Goal: Task Accomplishment & Management: Use online tool/utility

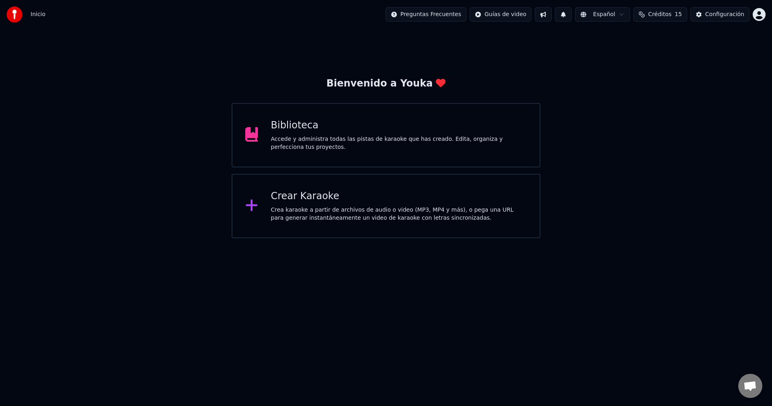
click at [462, 187] on div "Crear Karaoke Crea karaoke a partir de archivos de audio o video (MP3, MP4 y má…" at bounding box center [386, 206] width 309 height 64
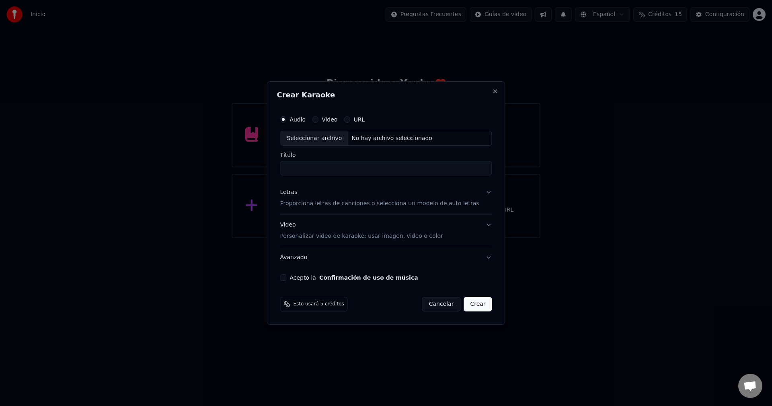
click at [360, 173] on input "Título" at bounding box center [386, 168] width 212 height 14
click at [384, 136] on div "No hay archivo seleccionado" at bounding box center [391, 138] width 87 height 8
type input "**********"
click at [323, 205] on p "Proporciona letras de canciones o selecciona un modelo de auto letras" at bounding box center [379, 204] width 199 height 8
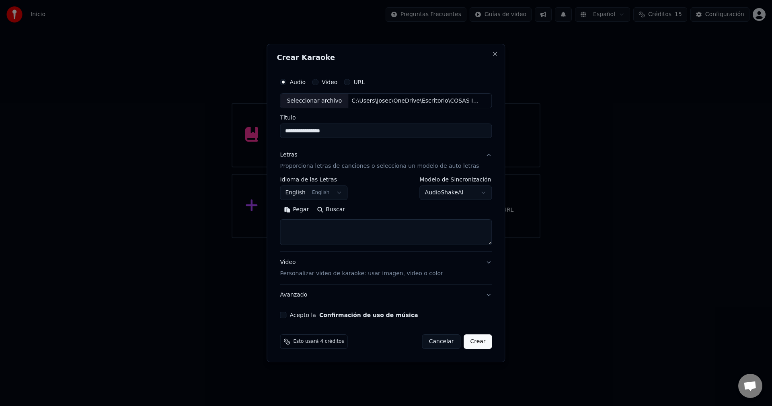
click at [417, 239] on textarea at bounding box center [386, 233] width 212 height 26
click at [286, 317] on button "Acepto la Confirmación de uso de música" at bounding box center [283, 315] width 6 height 6
click at [334, 230] on textarea at bounding box center [386, 233] width 212 height 26
click at [459, 228] on textarea at bounding box center [386, 233] width 212 height 26
click at [286, 315] on button "Acepto la Confirmación de uso de música" at bounding box center [283, 315] width 6 height 6
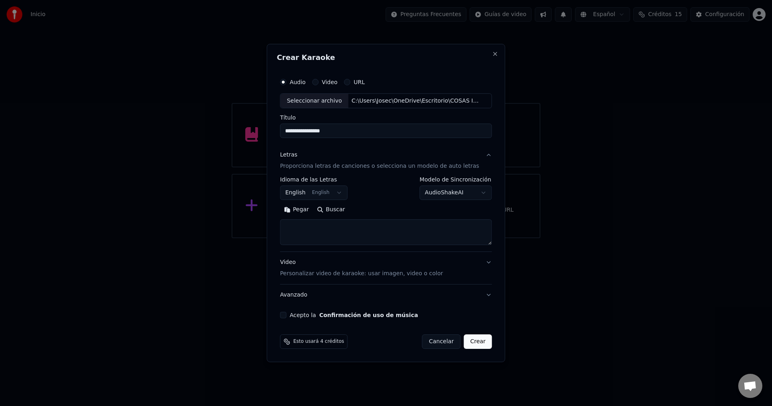
drag, startPoint x: 370, startPoint y: 301, endPoint x: 368, endPoint y: 309, distance: 8.3
click at [370, 301] on button "Avanzado" at bounding box center [386, 294] width 212 height 21
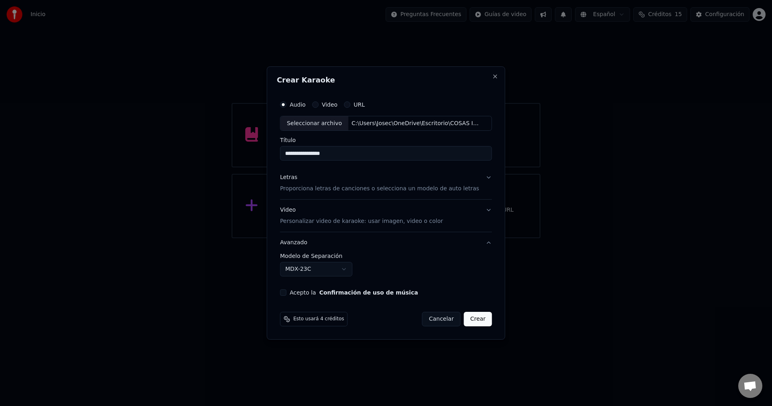
click at [286, 290] on button "Acepto la Confirmación de uso de música" at bounding box center [283, 292] width 6 height 6
click at [392, 228] on button "Video Personalizar video de karaoke: usar imagen, video o color" at bounding box center [386, 216] width 212 height 32
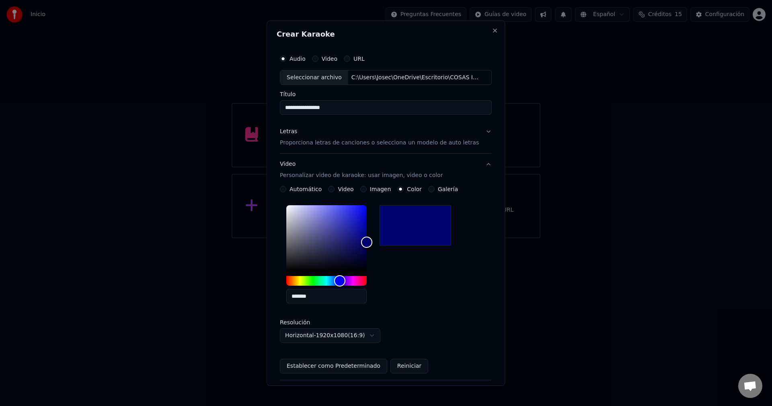
click at [478, 133] on button "Letras Proporciona letras de canciones o selecciona un modelo de auto letras" at bounding box center [386, 137] width 212 height 32
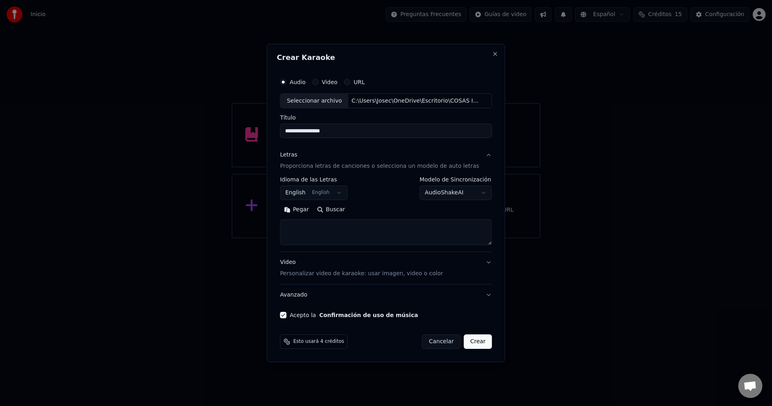
click at [480, 160] on button "Letras Proporciona letras de canciones o selecciona un modelo de auto letras" at bounding box center [386, 161] width 212 height 32
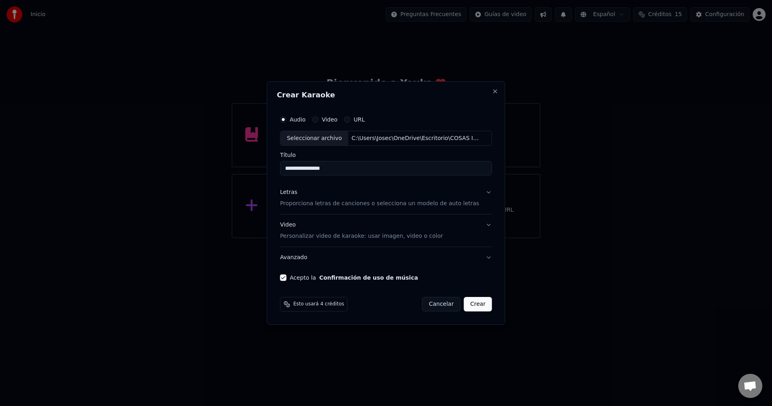
click at [480, 226] on button "Video Personalizar video de karaoke: usar imagen, video o color" at bounding box center [386, 231] width 212 height 32
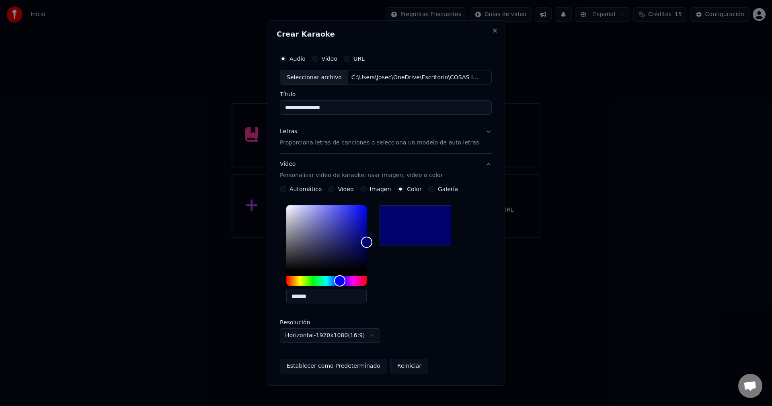
click at [476, 167] on button "Video Personalizar video de karaoke: usar imagen, video o color" at bounding box center [386, 170] width 212 height 32
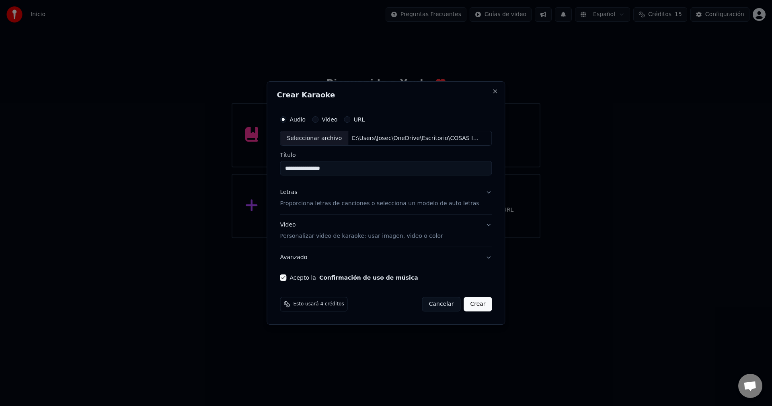
click at [481, 197] on button "Letras Proporciona letras de canciones o selecciona un modelo de auto letras" at bounding box center [386, 198] width 212 height 32
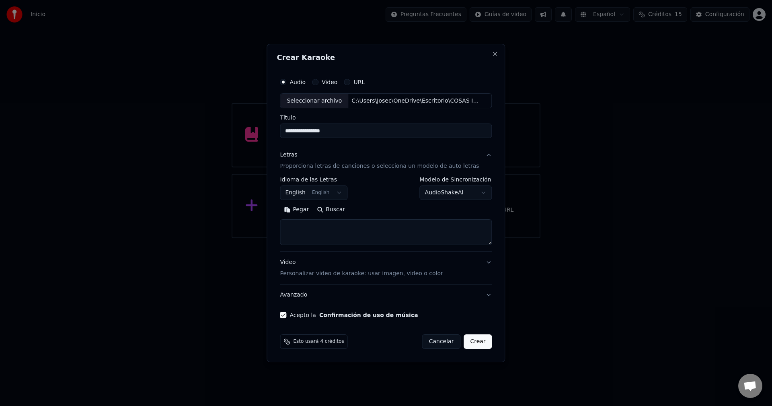
click at [483, 158] on button "Letras Proporciona letras de canciones o selecciona un modelo de auto letras" at bounding box center [386, 161] width 212 height 32
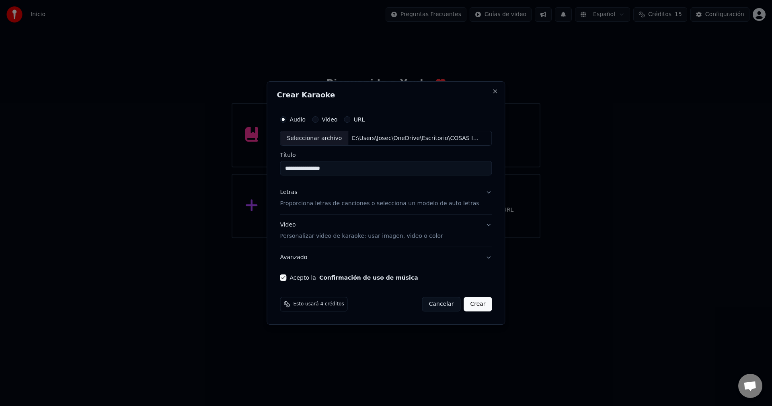
click at [483, 225] on button "Video Personalizar video de karaoke: usar imagen, video o color" at bounding box center [386, 231] width 212 height 32
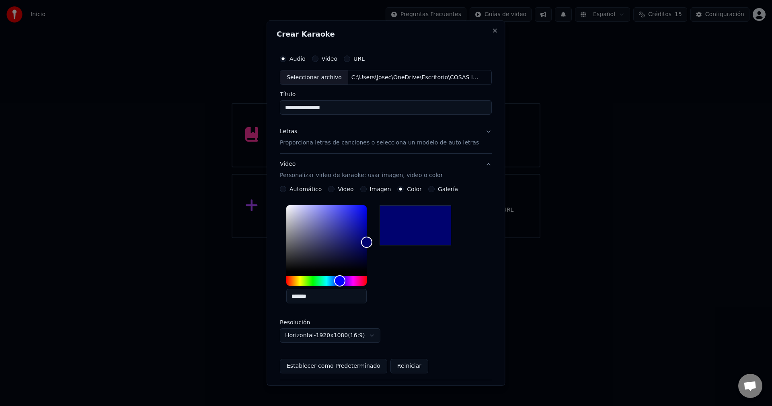
click at [478, 167] on button "Video Personalizar video de karaoke: usar imagen, video o color" at bounding box center [386, 170] width 212 height 32
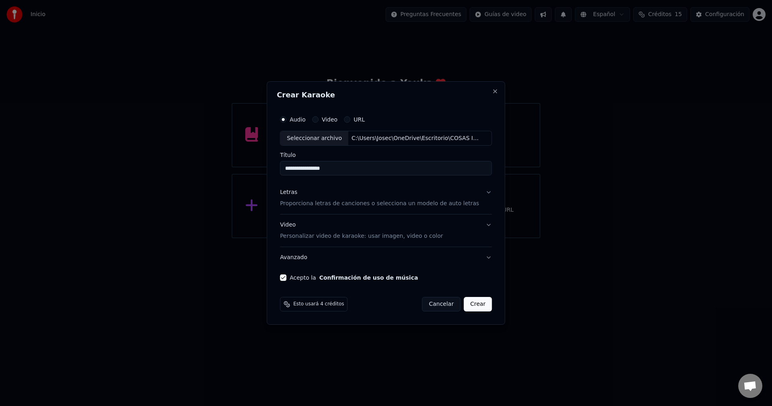
click at [482, 261] on button "Avanzado" at bounding box center [386, 257] width 212 height 21
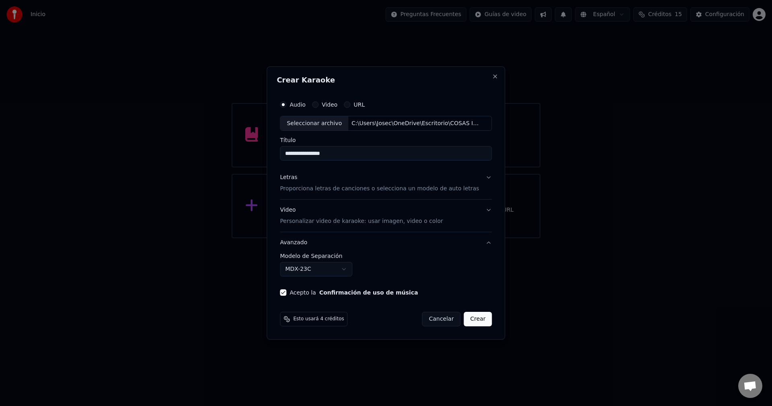
click at [483, 243] on button "Avanzado" at bounding box center [386, 242] width 212 height 21
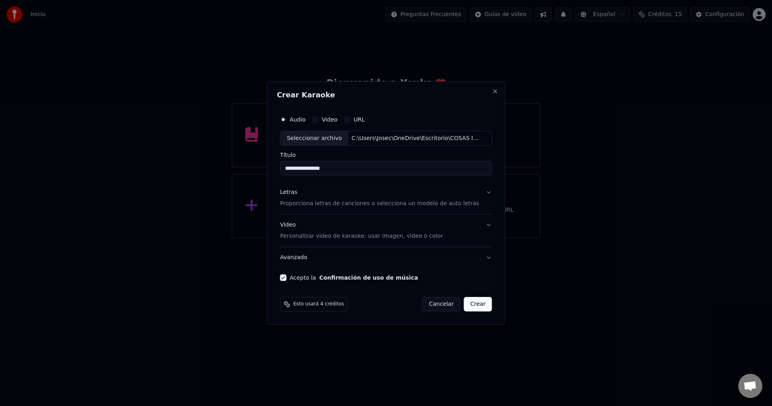
click at [482, 195] on button "Letras Proporciona letras de canciones o selecciona un modelo de auto letras" at bounding box center [386, 198] width 212 height 32
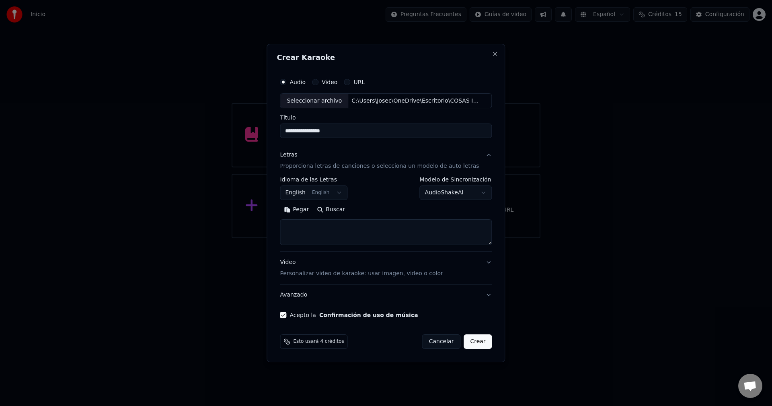
click at [483, 260] on button "Video Personalizar video de karaoke: usar imagen, video o color" at bounding box center [386, 268] width 212 height 32
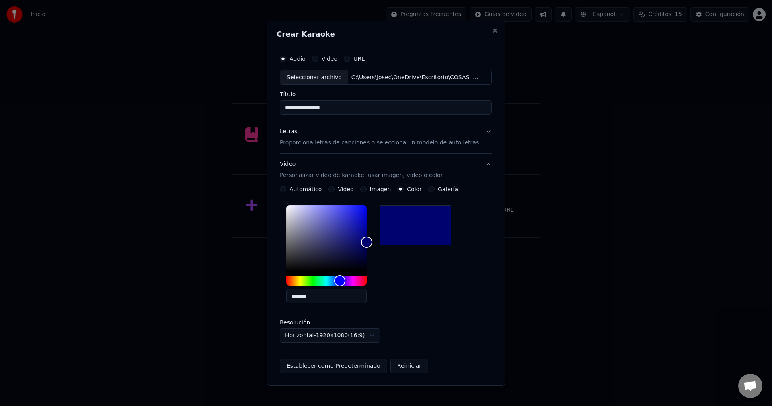
click at [476, 158] on button "Video Personalizar video de karaoke: usar imagen, video o color" at bounding box center [386, 170] width 212 height 32
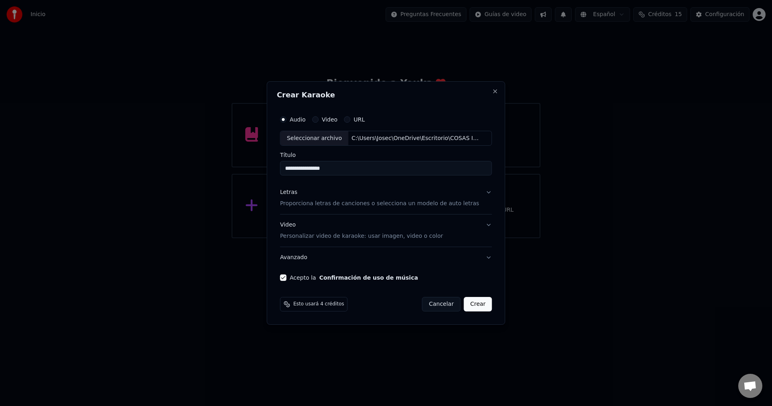
click at [481, 258] on button "Avanzado" at bounding box center [386, 257] width 212 height 21
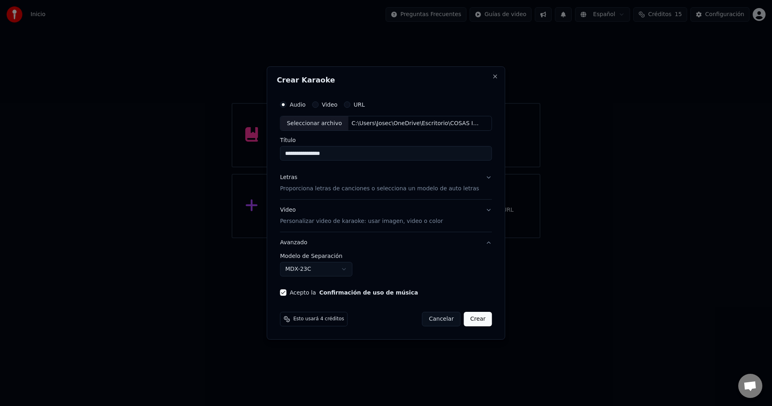
click at [352, 238] on body "**********" at bounding box center [386, 119] width 772 height 238
click at [436, 238] on body "**********" at bounding box center [386, 119] width 772 height 238
click at [352, 238] on body "**********" at bounding box center [386, 119] width 772 height 238
click at [435, 238] on body "**********" at bounding box center [386, 119] width 772 height 238
click at [337, 238] on body "**********" at bounding box center [386, 119] width 772 height 238
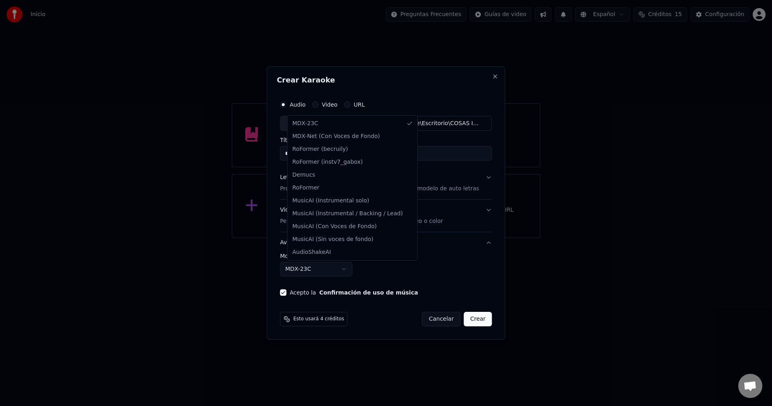
drag, startPoint x: 349, startPoint y: 279, endPoint x: 347, endPoint y: 275, distance: 4.6
click at [348, 238] on body "**********" at bounding box center [386, 119] width 772 height 238
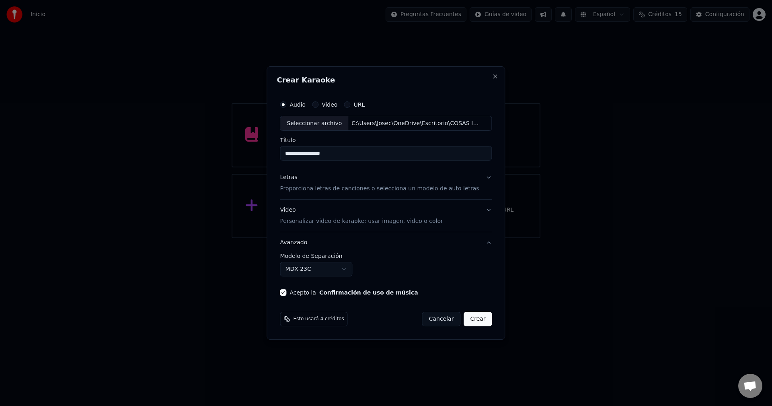
click at [429, 258] on label "Modelo de Separación" at bounding box center [386, 256] width 212 height 6
click at [481, 240] on button "Avanzado" at bounding box center [386, 242] width 212 height 21
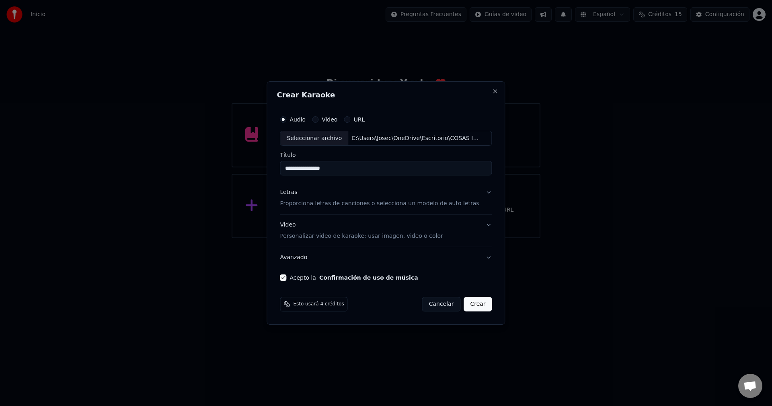
click at [481, 224] on button "Video Personalizar video de karaoke: usar imagen, video o color" at bounding box center [386, 231] width 212 height 32
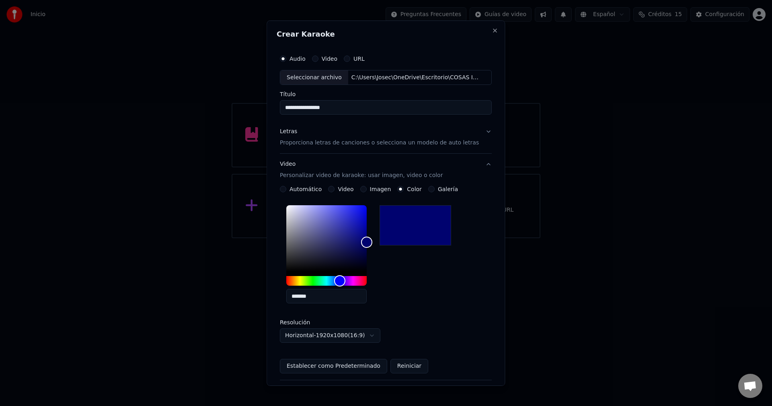
click at [479, 134] on button "Letras Proporciona letras de canciones o selecciona un modelo de auto letras" at bounding box center [386, 137] width 212 height 32
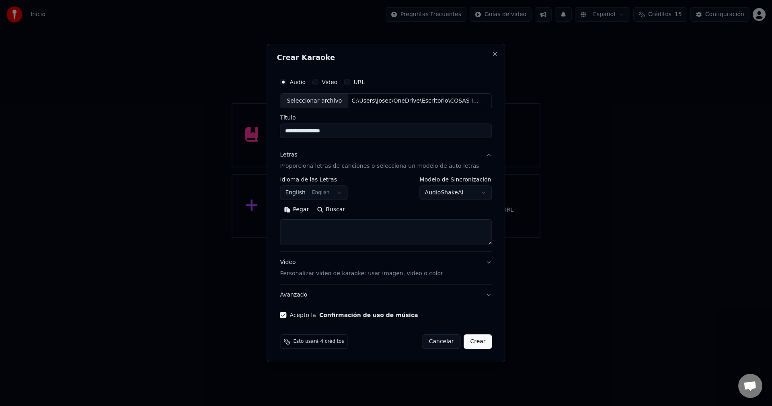
click at [479, 153] on button "Letras Proporciona letras de canciones o selecciona un modelo de auto letras" at bounding box center [386, 161] width 212 height 32
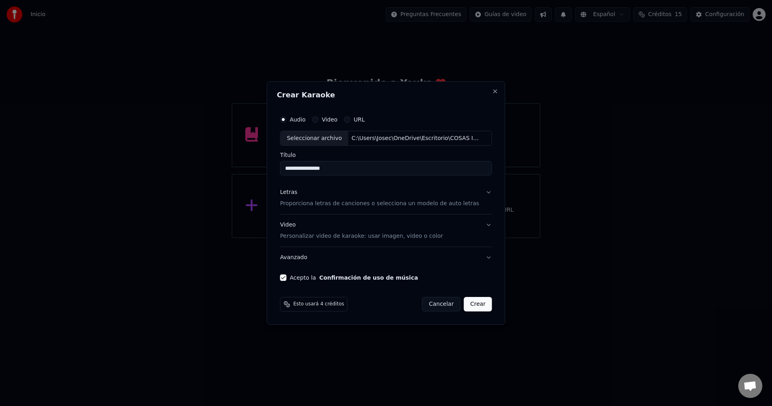
click at [484, 223] on button "Video Personalizar video de karaoke: usar imagen, video o color" at bounding box center [386, 231] width 212 height 32
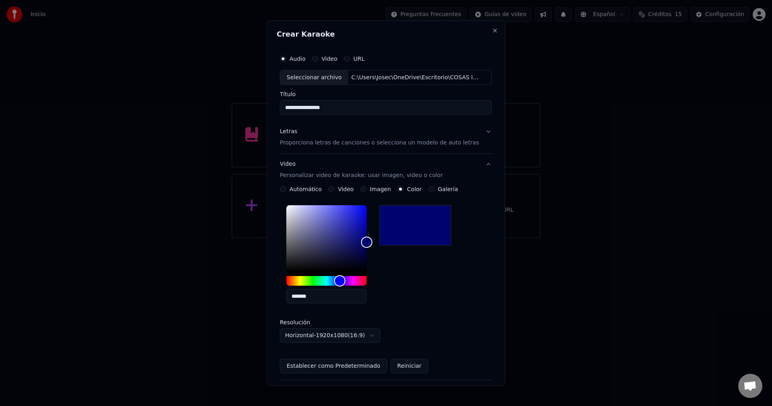
drag, startPoint x: 480, startPoint y: 164, endPoint x: 477, endPoint y: 166, distance: 4.4
click at [477, 166] on button "Video Personalizar video de karaoke: usar imagen, video o color" at bounding box center [386, 170] width 212 height 32
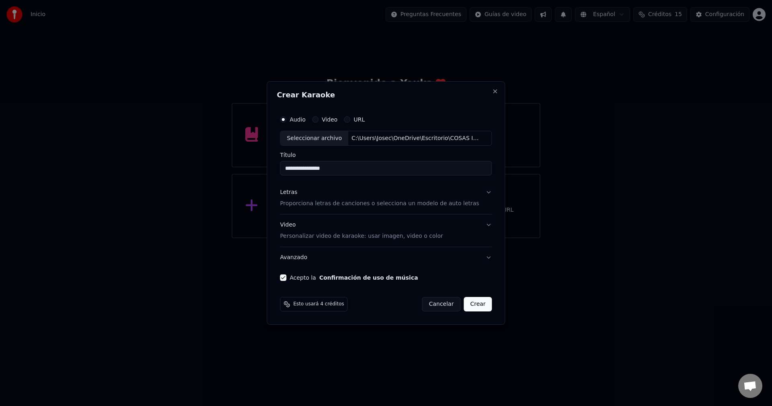
click at [481, 258] on button "Avanzado" at bounding box center [386, 257] width 212 height 21
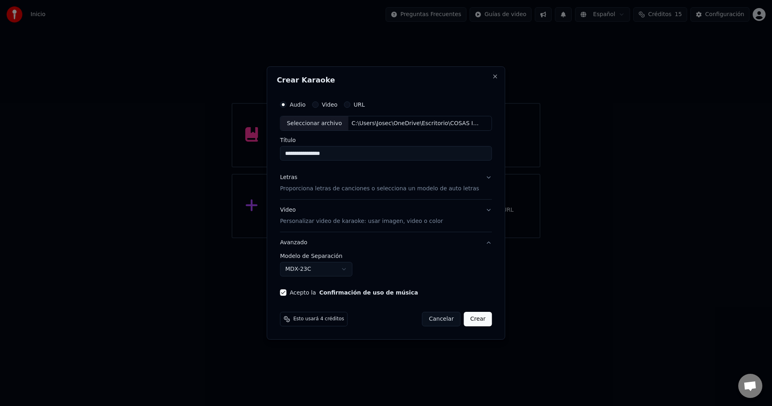
click at [481, 245] on button "Avanzado" at bounding box center [386, 242] width 212 height 21
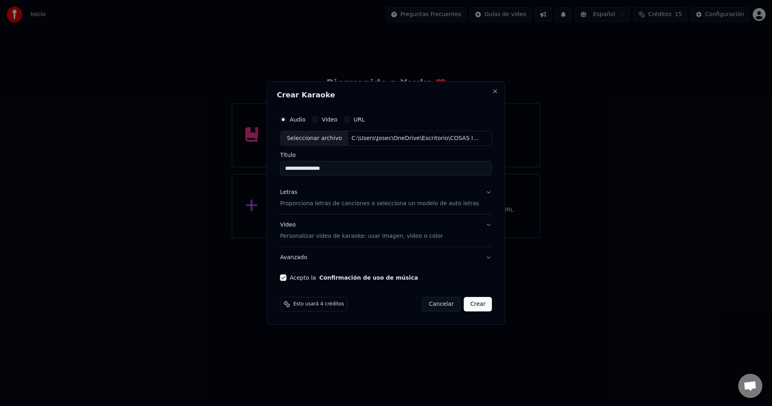
click at [484, 254] on button "Avanzado" at bounding box center [386, 257] width 212 height 21
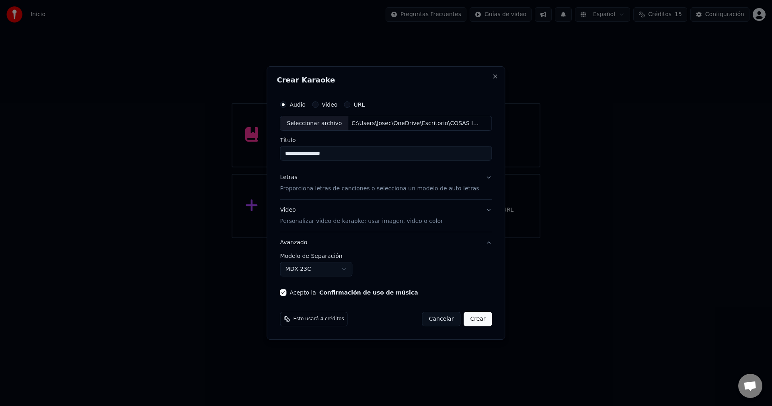
click at [482, 244] on button "Avanzado" at bounding box center [386, 242] width 212 height 21
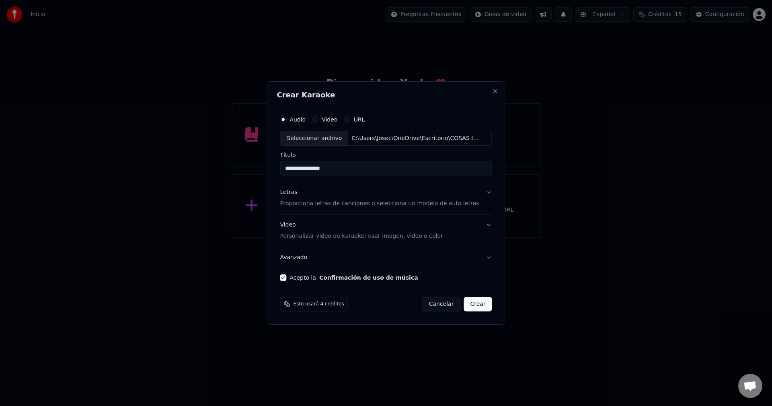
click at [484, 224] on button "Video Personalizar video de karaoke: usar imagen, video o color" at bounding box center [386, 231] width 212 height 32
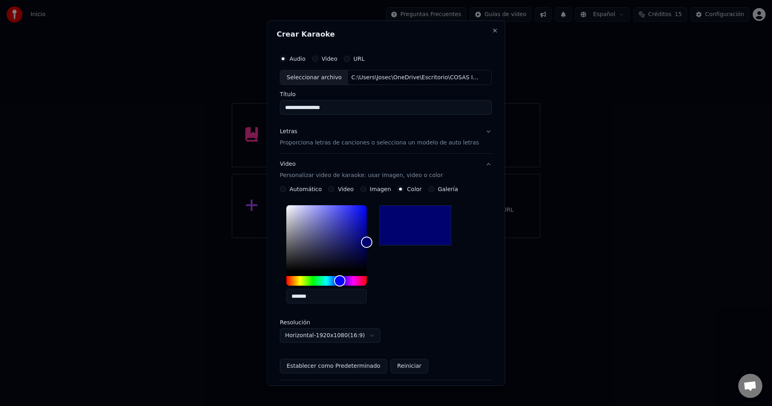
click at [476, 167] on button "Video Personalizar video de karaoke: usar imagen, video o color" at bounding box center [386, 170] width 212 height 32
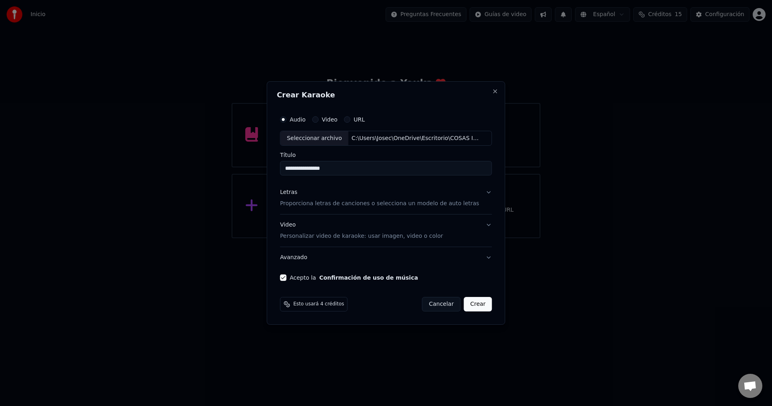
click at [479, 191] on button "Letras Proporciona letras de canciones o selecciona un modelo de auto letras" at bounding box center [386, 198] width 212 height 32
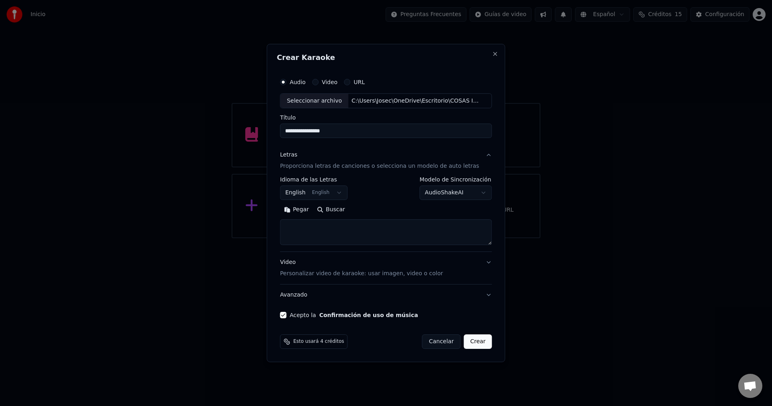
click at [481, 155] on button "Letras Proporciona letras de canciones o selecciona un modelo de auto letras" at bounding box center [386, 161] width 212 height 32
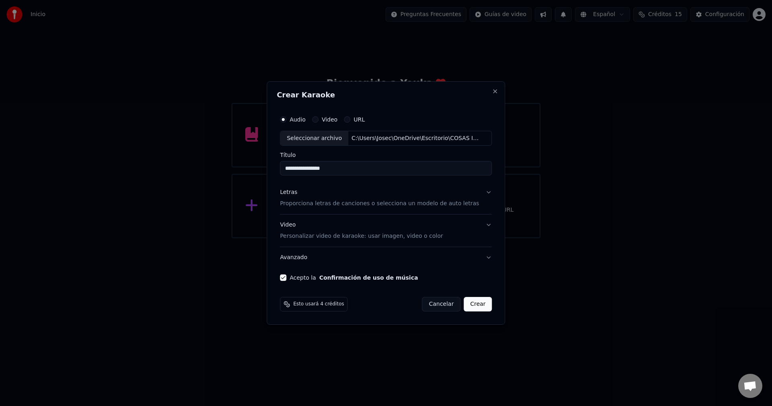
click at [481, 222] on button "Video Personalizar video de karaoke: usar imagen, video o color" at bounding box center [386, 231] width 212 height 32
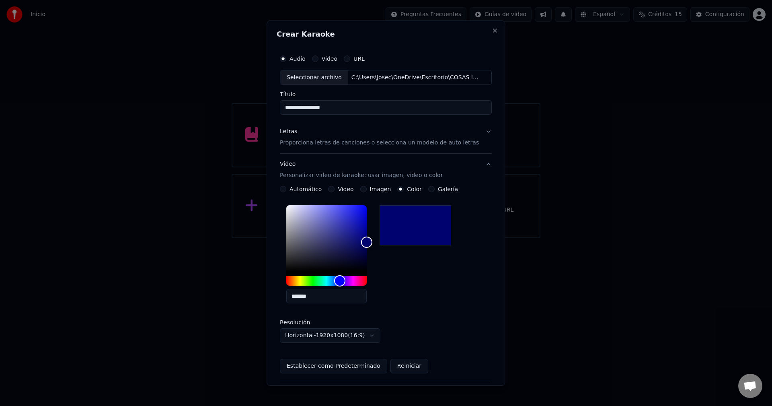
click at [480, 167] on button "Video Personalizar video de karaoke: usar imagen, video o color" at bounding box center [386, 170] width 212 height 32
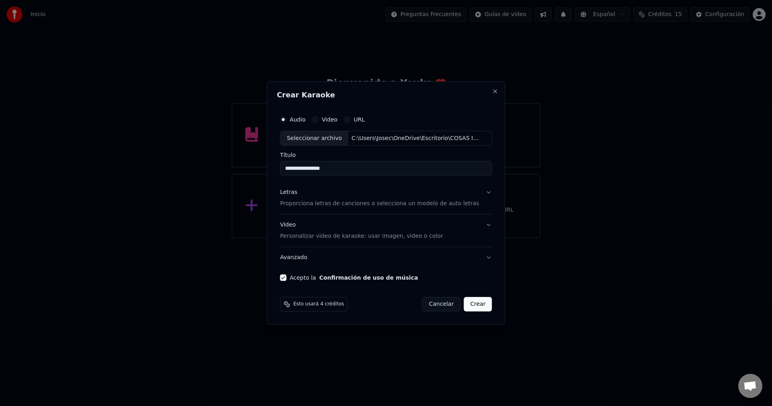
click at [483, 256] on button "Avanzado" at bounding box center [386, 257] width 212 height 21
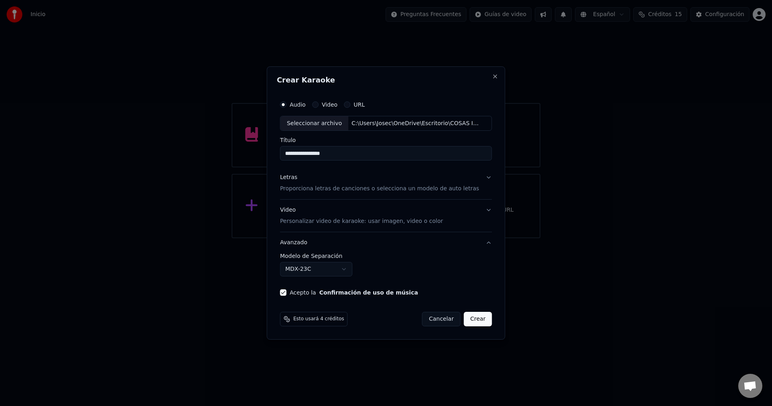
click at [483, 241] on button "Avanzado" at bounding box center [386, 242] width 212 height 21
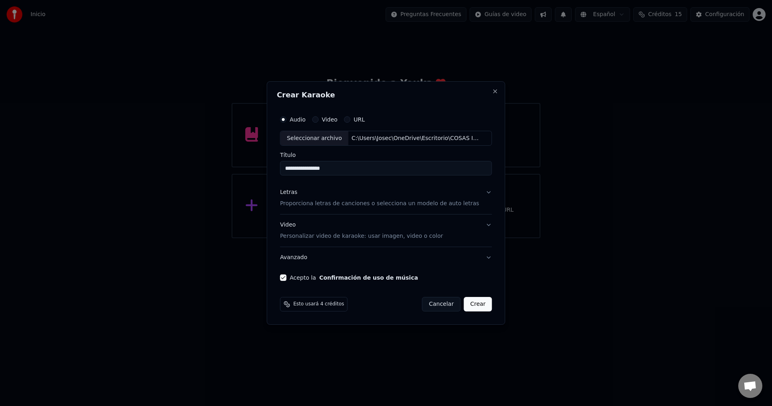
click at [481, 224] on button "Video Personalizar video de karaoke: usar imagen, video o color" at bounding box center [386, 231] width 212 height 32
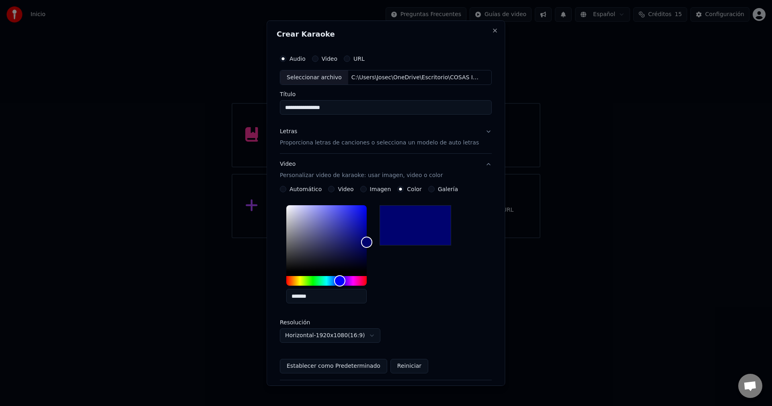
click at [479, 164] on button "Video Personalizar video de karaoke: usar imagen, video o color" at bounding box center [386, 170] width 212 height 32
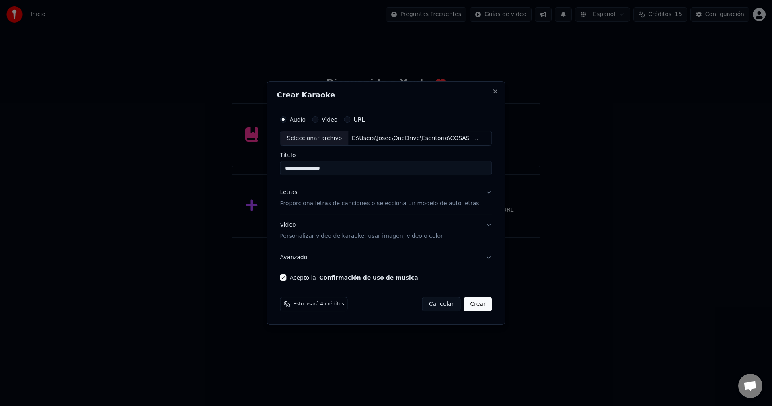
click at [482, 193] on button "Letras Proporciona letras de canciones o selecciona un modelo de auto letras" at bounding box center [386, 198] width 212 height 32
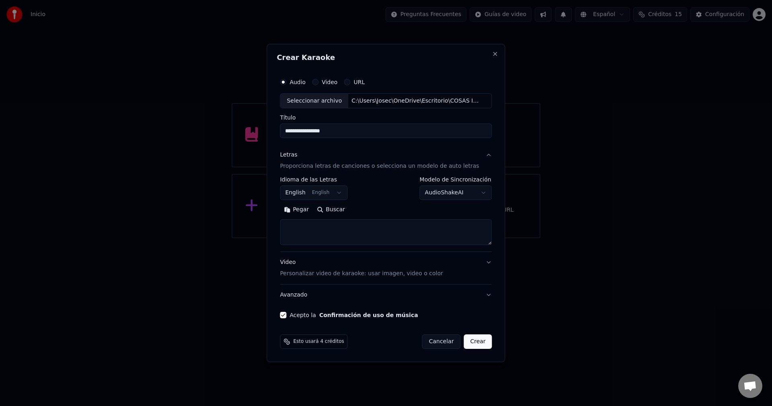
click at [480, 158] on button "Letras Proporciona letras de canciones o selecciona un modelo de auto letras" at bounding box center [386, 161] width 212 height 32
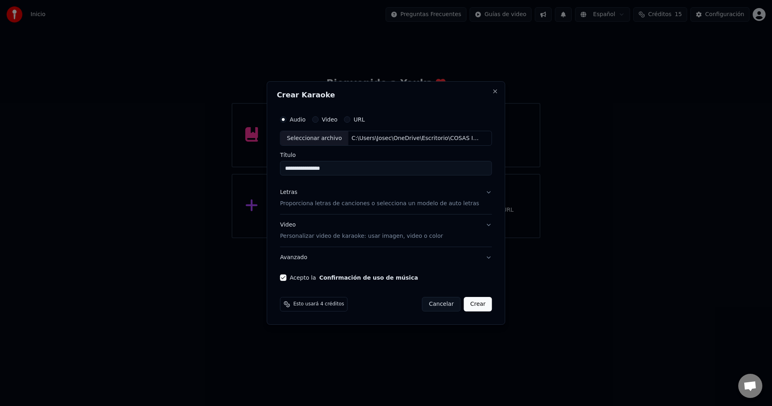
click at [480, 189] on button "Letras Proporciona letras de canciones o selecciona un modelo de auto letras" at bounding box center [386, 198] width 212 height 32
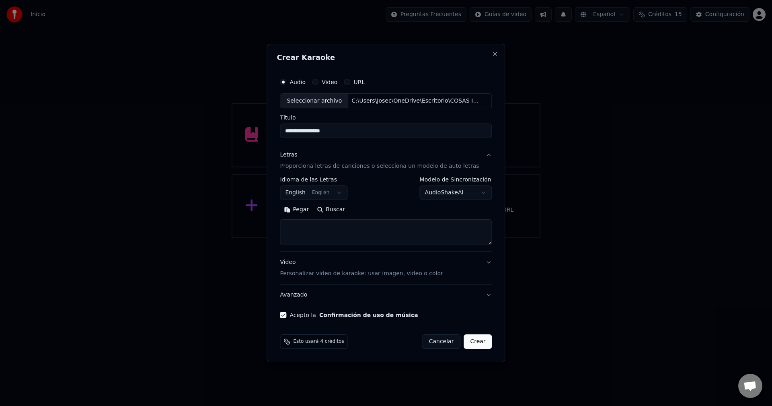
click at [481, 155] on button "Letras Proporciona letras de canciones o selecciona un modelo de auto letras" at bounding box center [386, 161] width 212 height 32
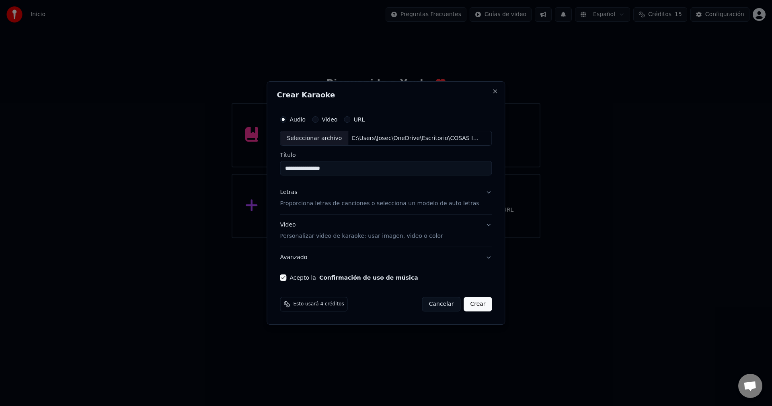
click at [482, 226] on button "Video Personalizar video de karaoke: usar imagen, video o color" at bounding box center [386, 231] width 212 height 32
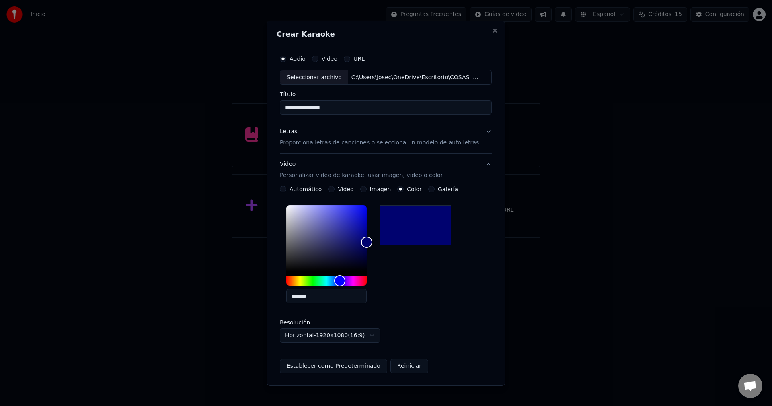
click at [481, 163] on button "Video Personalizar video de karaoke: usar imagen, video o color" at bounding box center [386, 170] width 212 height 32
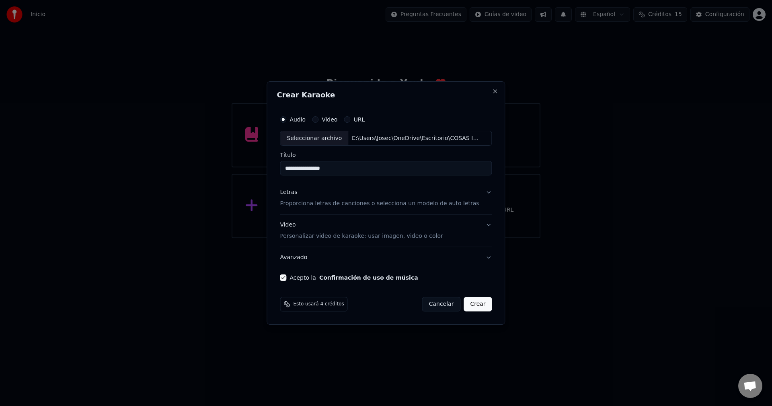
click at [483, 194] on button "Letras Proporciona letras de canciones o selecciona un modelo de auto letras" at bounding box center [386, 198] width 212 height 32
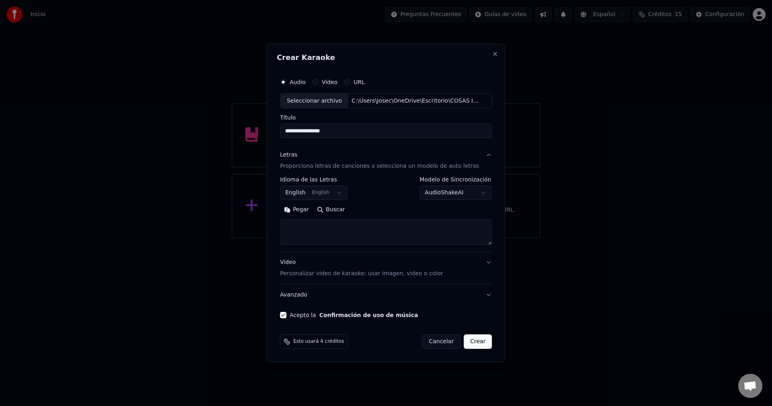
click at [481, 154] on button "Letras Proporciona letras de canciones o selecciona un modelo de auto letras" at bounding box center [386, 161] width 212 height 32
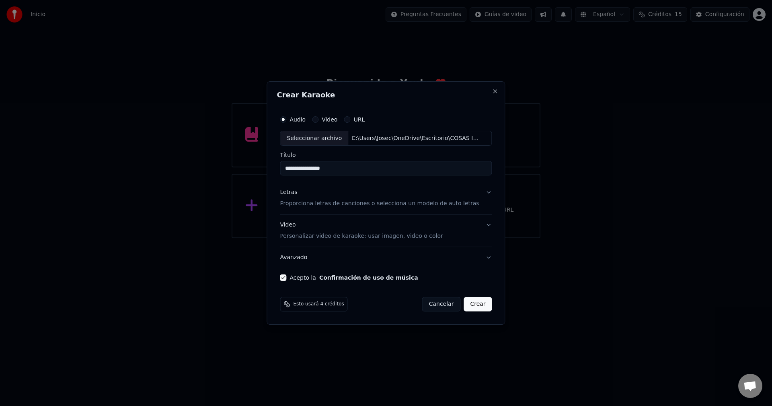
click at [481, 226] on button "Video Personalizar video de karaoke: usar imagen, video o color" at bounding box center [386, 231] width 212 height 32
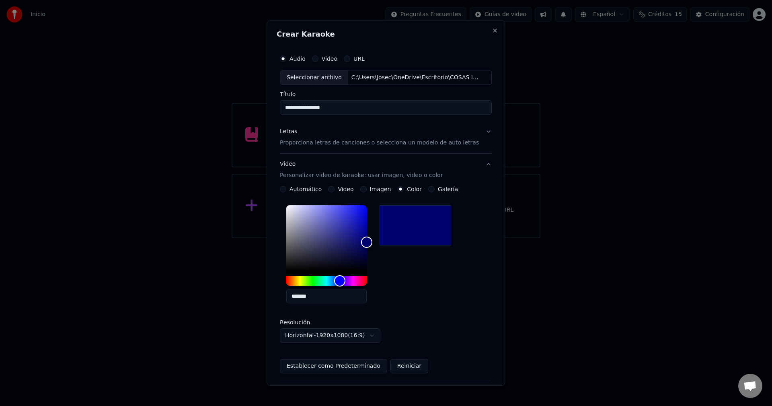
click at [477, 164] on button "Video Personalizar video de karaoke: usar imagen, video o color" at bounding box center [386, 170] width 212 height 32
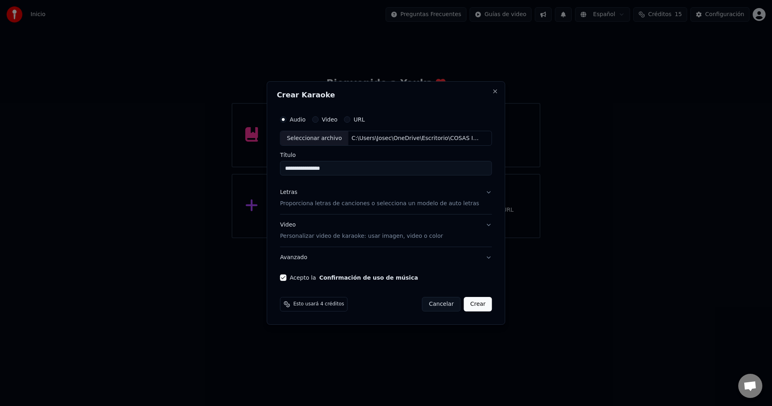
click at [481, 257] on button "Avanzado" at bounding box center [386, 257] width 212 height 21
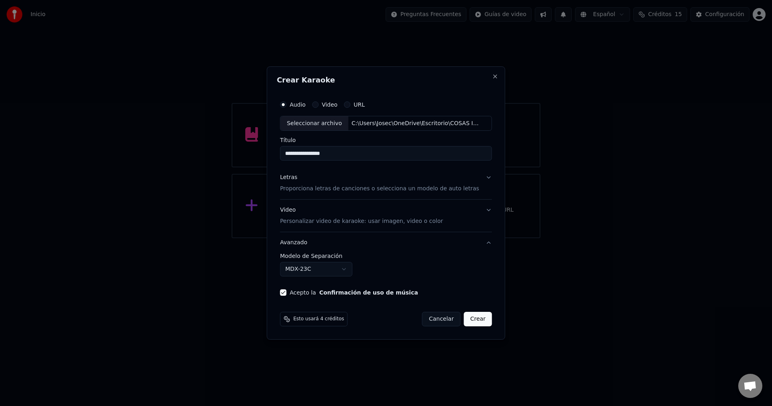
click at [479, 242] on button "Avanzado" at bounding box center [386, 242] width 212 height 21
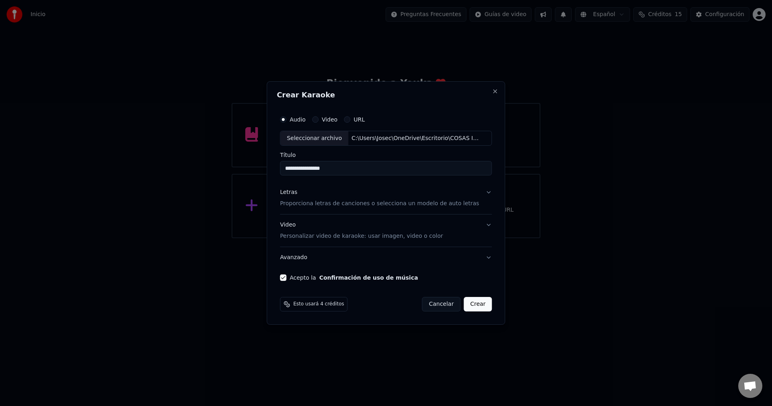
click at [480, 193] on button "Letras Proporciona letras de canciones o selecciona un modelo de auto letras" at bounding box center [386, 198] width 212 height 32
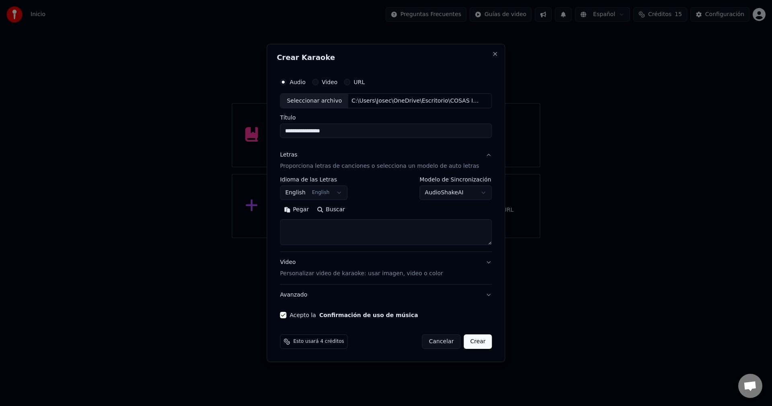
click at [478, 152] on button "Letras Proporciona letras de canciones o selecciona un modelo de auto letras" at bounding box center [386, 161] width 212 height 32
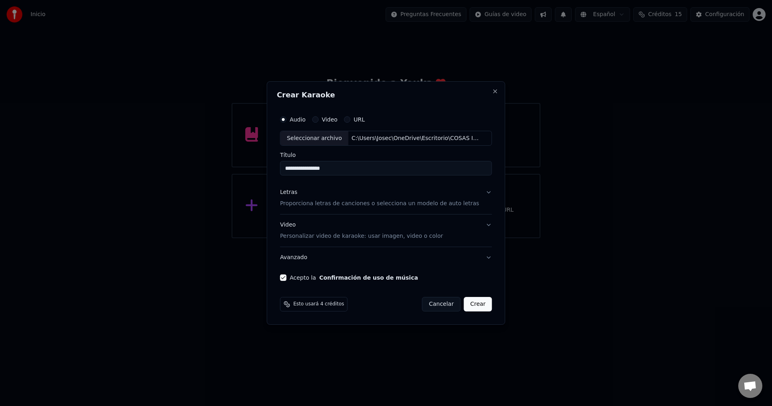
click at [483, 255] on button "Avanzado" at bounding box center [386, 257] width 212 height 21
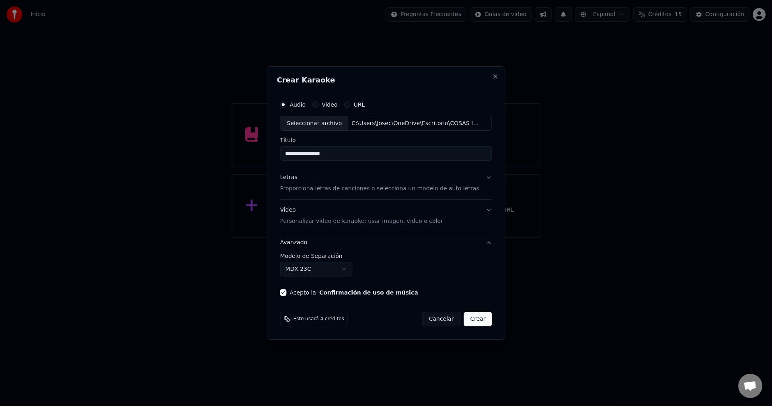
click at [484, 242] on button "Avanzado" at bounding box center [386, 242] width 212 height 21
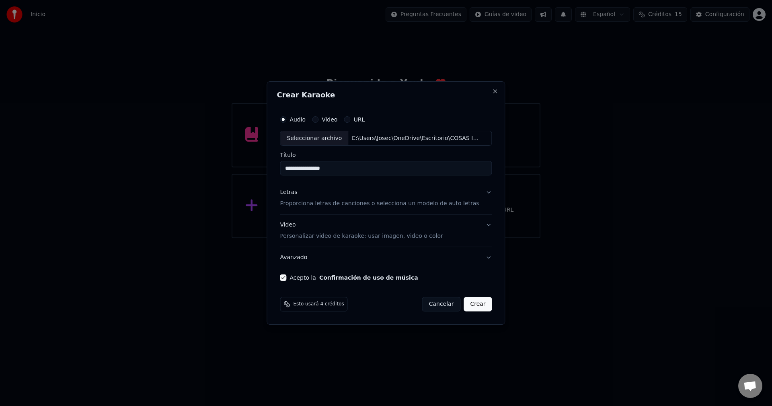
click at [483, 224] on button "Video Personalizar video de karaoke: usar imagen, video o color" at bounding box center [386, 231] width 212 height 32
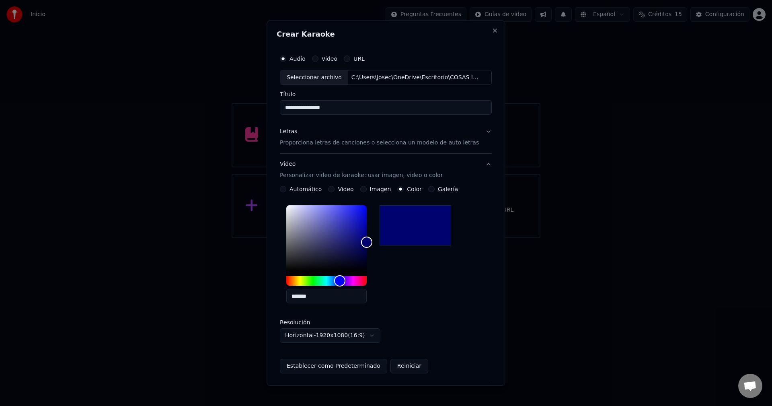
click at [477, 161] on button "Video Personalizar video de karaoke: usar imagen, video o color" at bounding box center [386, 170] width 212 height 32
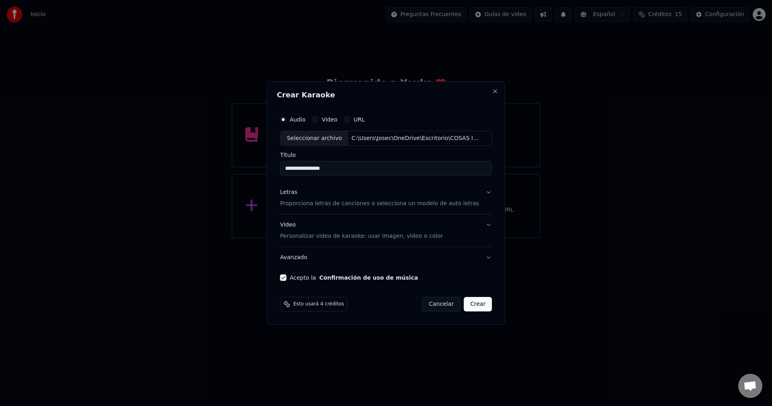
click at [483, 190] on button "Letras Proporciona letras de canciones o selecciona un modelo de auto letras" at bounding box center [386, 198] width 212 height 32
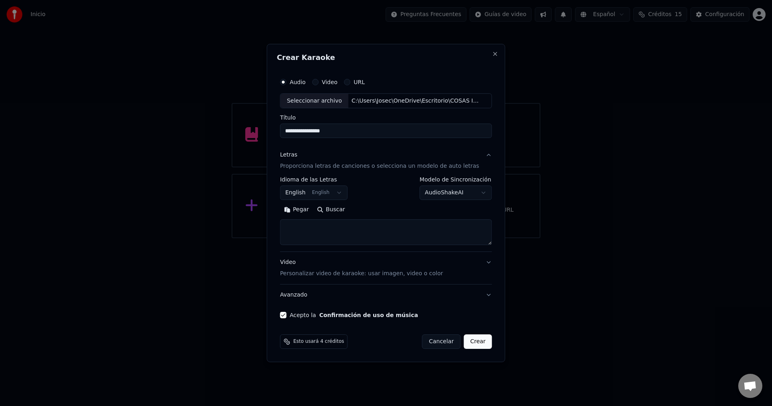
click at [478, 153] on button "Letras Proporciona letras de canciones o selecciona un modelo de auto letras" at bounding box center [386, 161] width 212 height 32
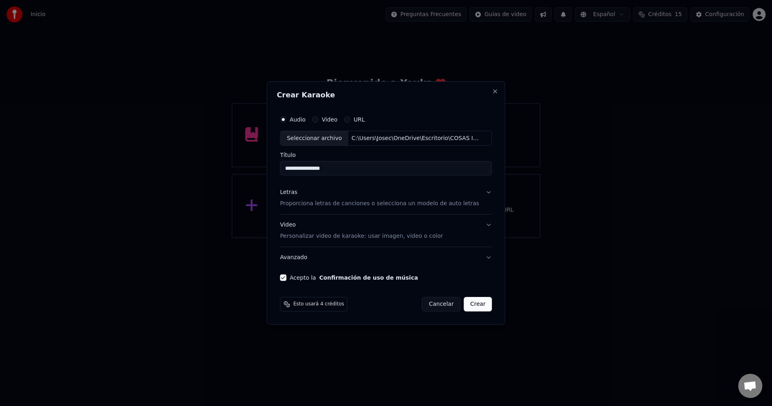
click at [482, 193] on button "Letras Proporciona letras de canciones o selecciona un modelo de auto letras" at bounding box center [386, 198] width 212 height 32
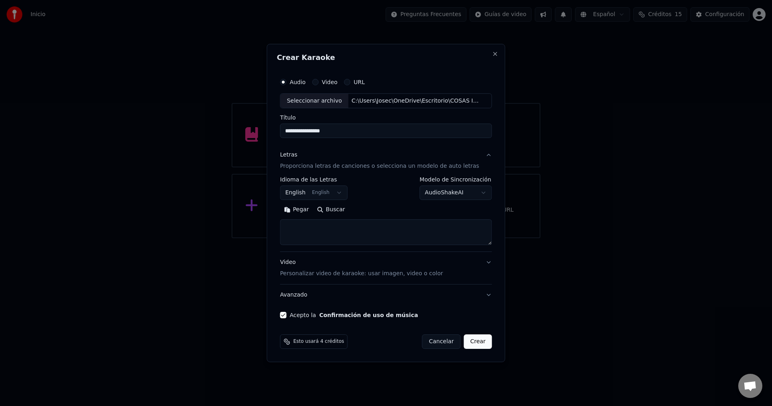
click at [480, 154] on button "Letras Proporciona letras de canciones o selecciona un modelo de auto letras" at bounding box center [386, 161] width 212 height 32
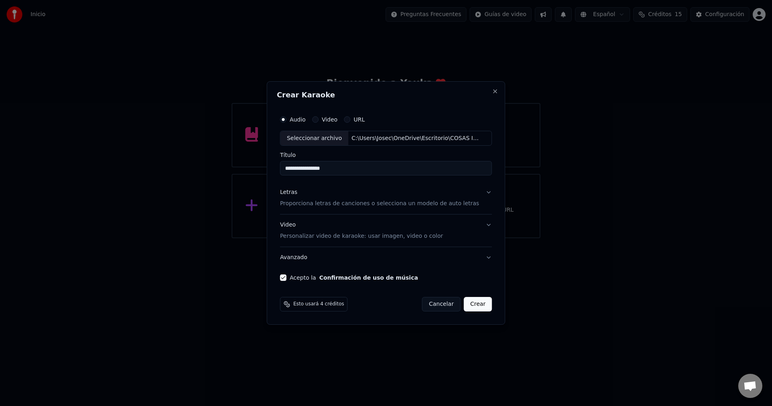
click at [483, 220] on button "Video Personalizar video de karaoke: usar imagen, video o color" at bounding box center [386, 231] width 212 height 32
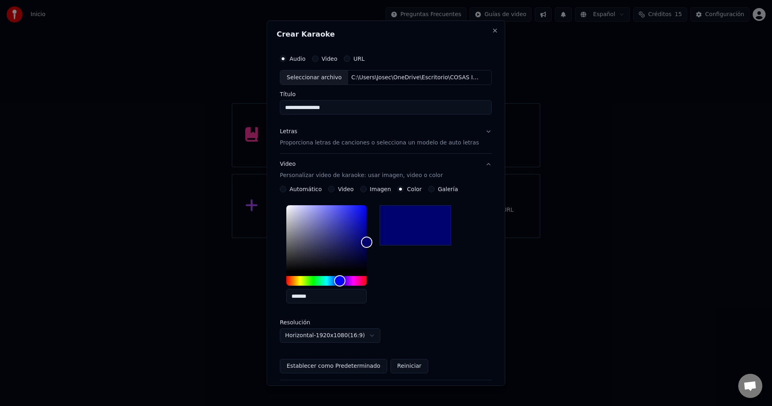
click at [480, 131] on button "Letras Proporciona letras de canciones o selecciona un modelo de auto letras" at bounding box center [386, 137] width 212 height 32
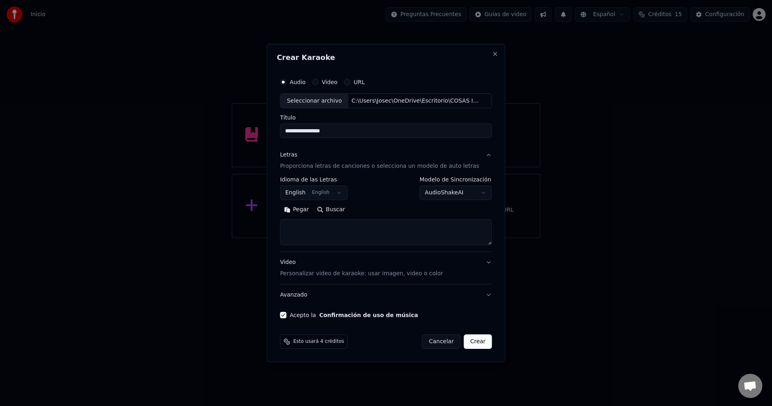
click at [482, 156] on button "Letras Proporciona letras de canciones o selecciona un modelo de auto letras" at bounding box center [386, 161] width 212 height 32
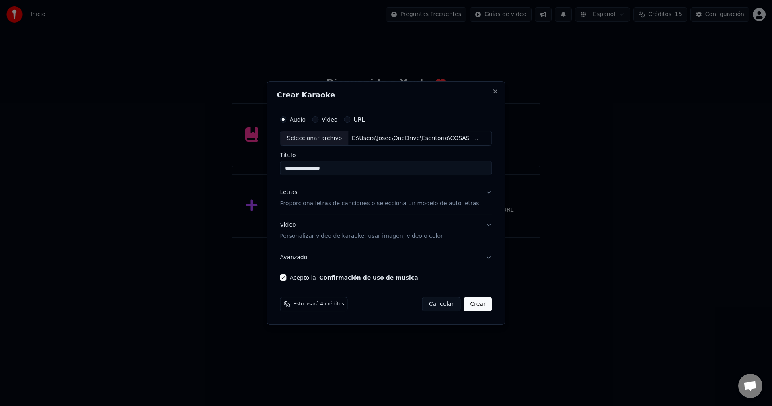
click at [480, 257] on button "Avanzado" at bounding box center [386, 257] width 212 height 21
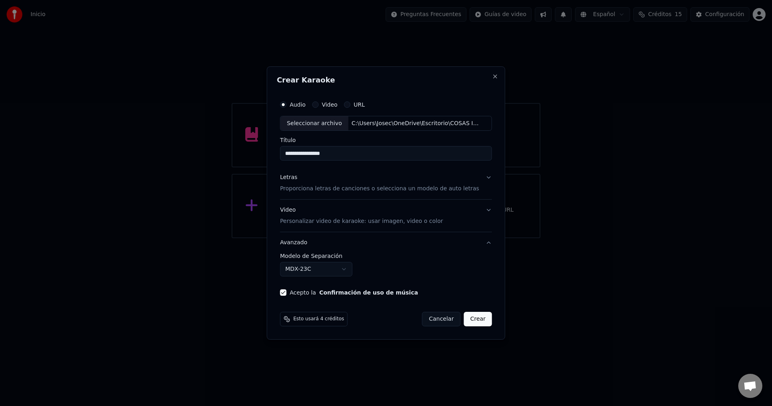
click at [479, 241] on button "Avanzado" at bounding box center [386, 242] width 212 height 21
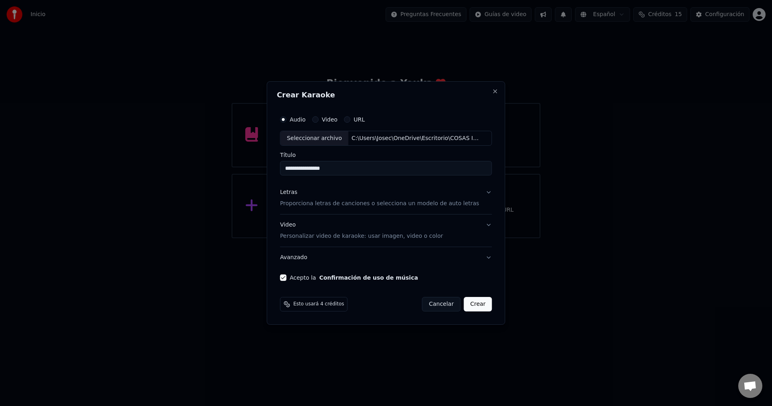
click at [485, 259] on div "**********" at bounding box center [386, 196] width 218 height 176
click at [482, 259] on button "Avanzado" at bounding box center [386, 257] width 212 height 21
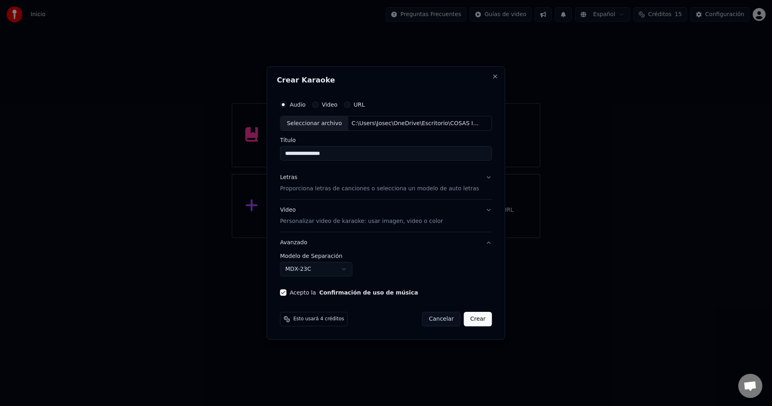
click at [483, 210] on button "Video Personalizar video de karaoke: usar imagen, video o color" at bounding box center [386, 216] width 212 height 32
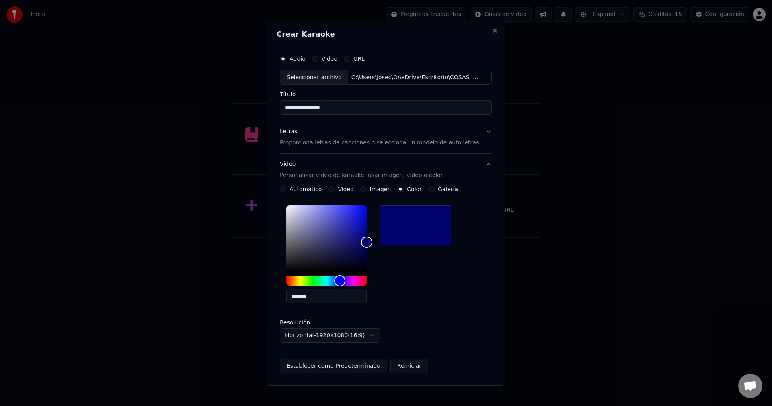
click at [476, 164] on button "Video Personalizar video de karaoke: usar imagen, video o color" at bounding box center [386, 170] width 212 height 32
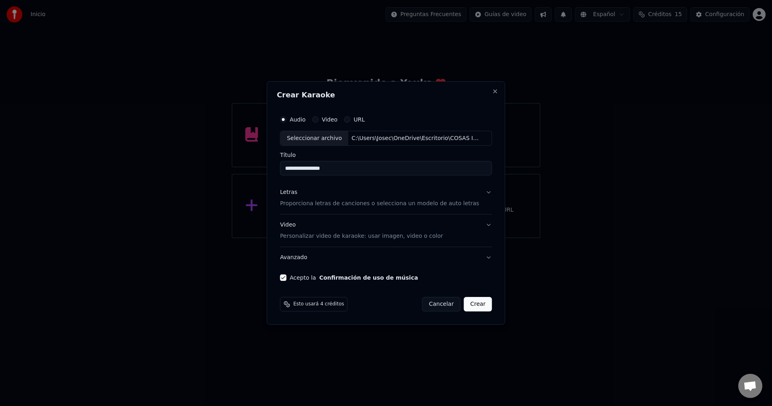
click at [484, 193] on button "Letras Proporciona letras de canciones o selecciona un modelo de auto letras" at bounding box center [386, 198] width 212 height 32
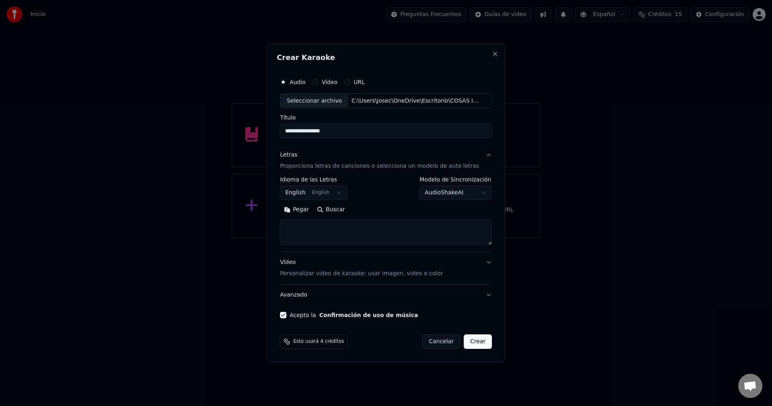
click at [483, 153] on button "Letras Proporciona letras de canciones o selecciona un modelo de auto letras" at bounding box center [386, 161] width 212 height 32
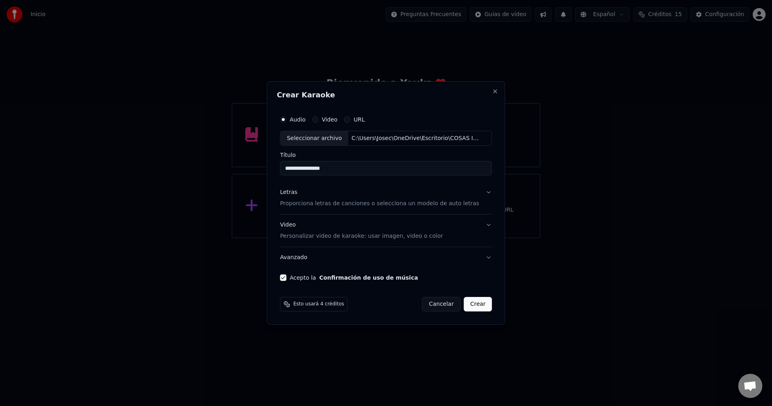
click at [484, 226] on button "Video Personalizar video de karaoke: usar imagen, video o color" at bounding box center [386, 231] width 212 height 32
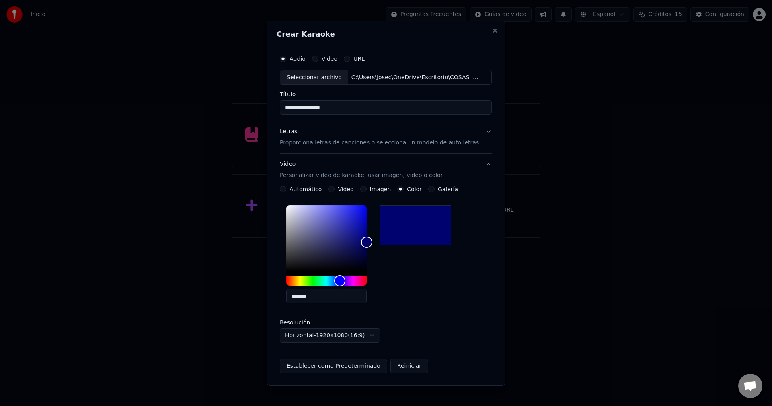
click at [481, 164] on button "Video Personalizar video de karaoke: usar imagen, video o color" at bounding box center [386, 170] width 212 height 32
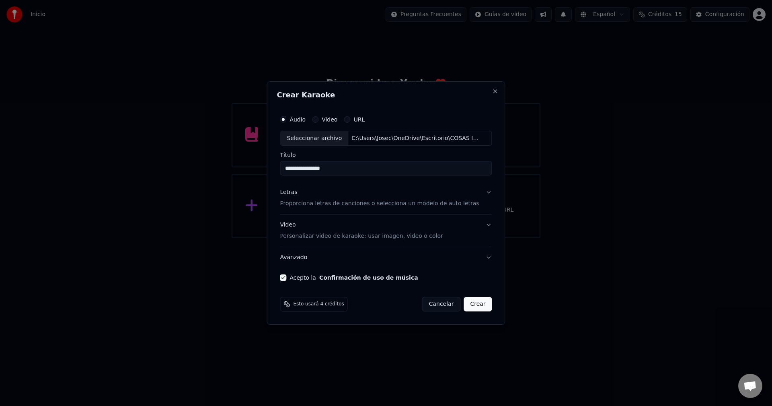
click at [483, 227] on button "Video Personalizar video de karaoke: usar imagen, video o color" at bounding box center [386, 231] width 212 height 32
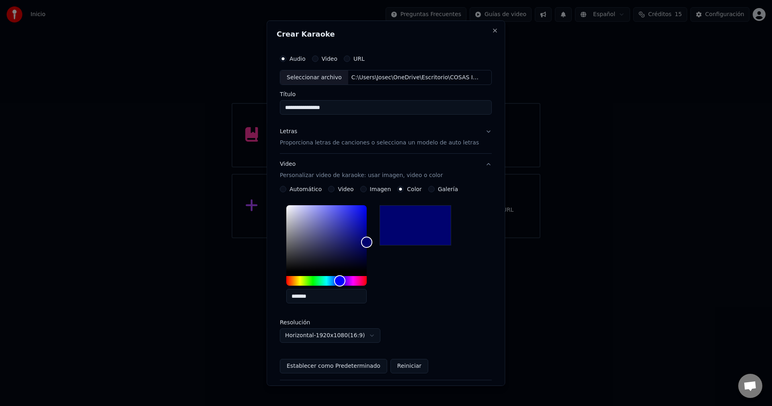
click at [479, 165] on button "Video Personalizar video de karaoke: usar imagen, video o color" at bounding box center [386, 170] width 212 height 32
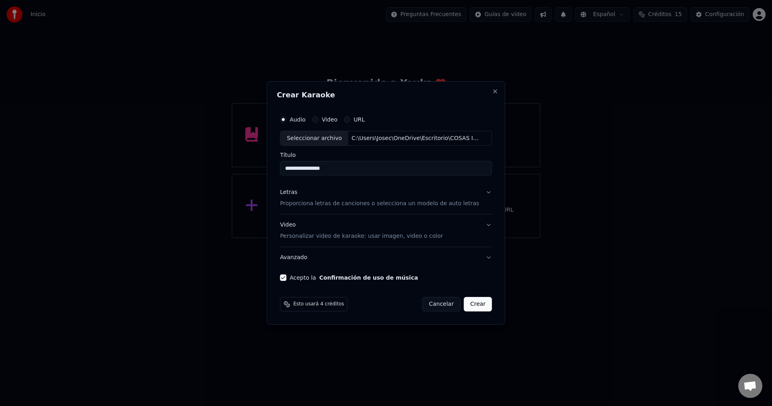
click at [482, 193] on button "Letras Proporciona letras de canciones o selecciona un modelo de auto letras" at bounding box center [386, 198] width 212 height 32
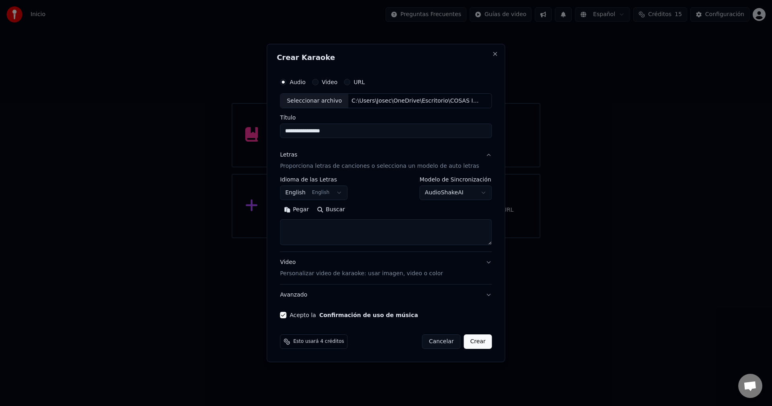
click at [482, 156] on button "Letras Proporciona letras de canciones o selecciona un modelo de auto letras" at bounding box center [386, 161] width 212 height 32
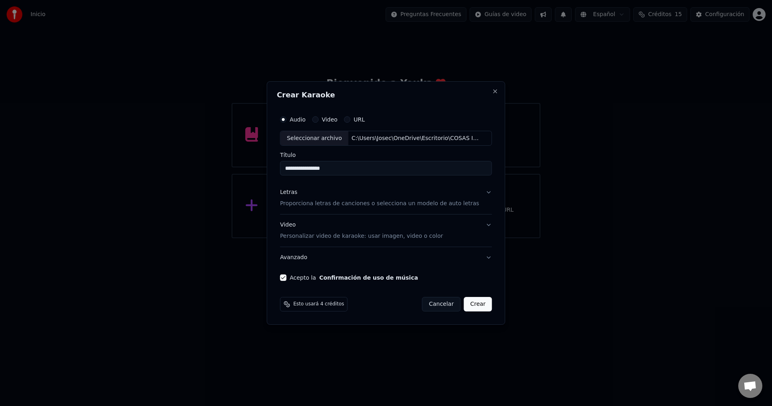
click at [483, 228] on button "Video Personalizar video de karaoke: usar imagen, video o color" at bounding box center [386, 231] width 212 height 32
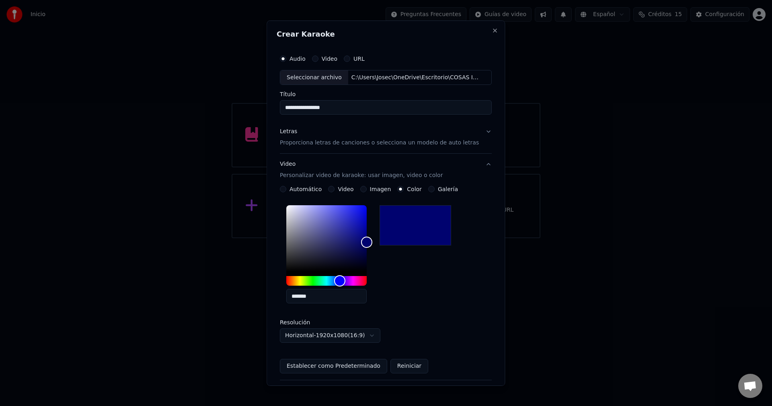
click at [478, 162] on button "Video Personalizar video de karaoke: usar imagen, video o color" at bounding box center [386, 170] width 212 height 32
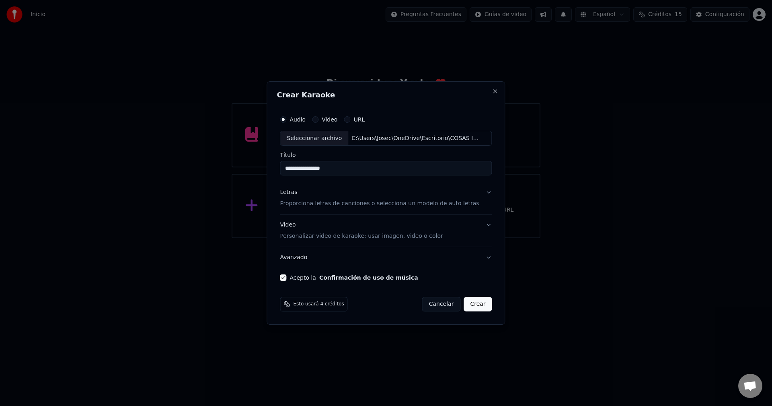
click at [481, 260] on button "Avanzado" at bounding box center [386, 257] width 212 height 21
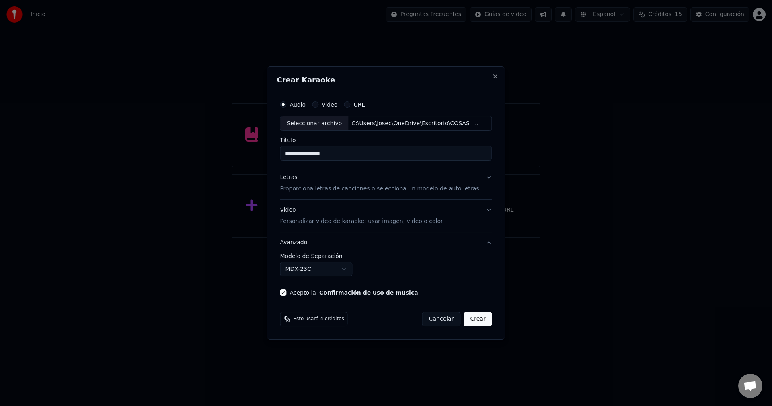
click at [479, 247] on button "Avanzado" at bounding box center [386, 242] width 212 height 21
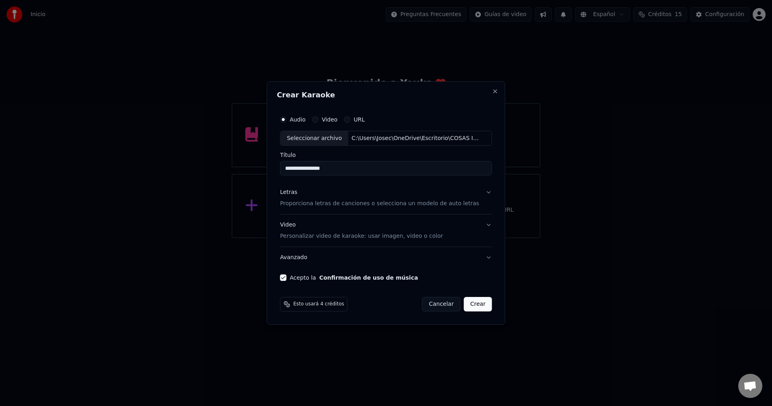
click at [480, 191] on button "Letras Proporciona letras de canciones o selecciona un modelo de auto letras" at bounding box center [386, 198] width 212 height 32
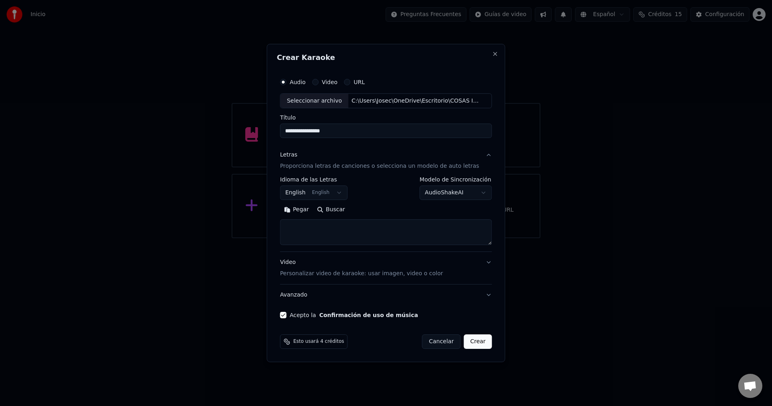
click at [481, 152] on button "Letras Proporciona letras de canciones o selecciona un modelo de auto letras" at bounding box center [386, 161] width 212 height 32
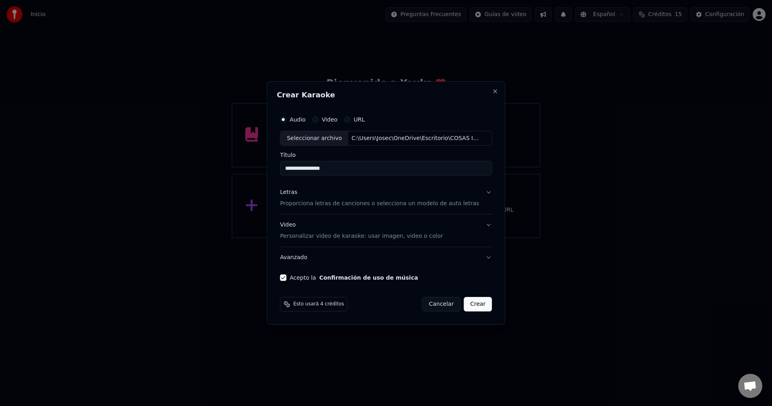
click at [479, 226] on button "Video Personalizar video de karaoke: usar imagen, video o color" at bounding box center [386, 231] width 212 height 32
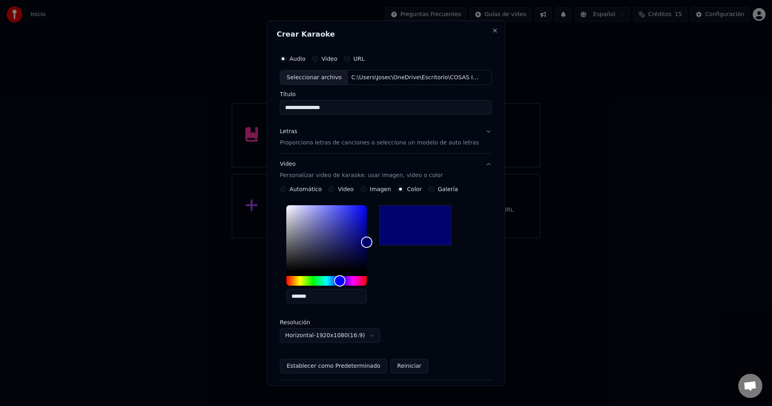
click at [480, 160] on button "Video Personalizar video de karaoke: usar imagen, video o color" at bounding box center [386, 170] width 212 height 32
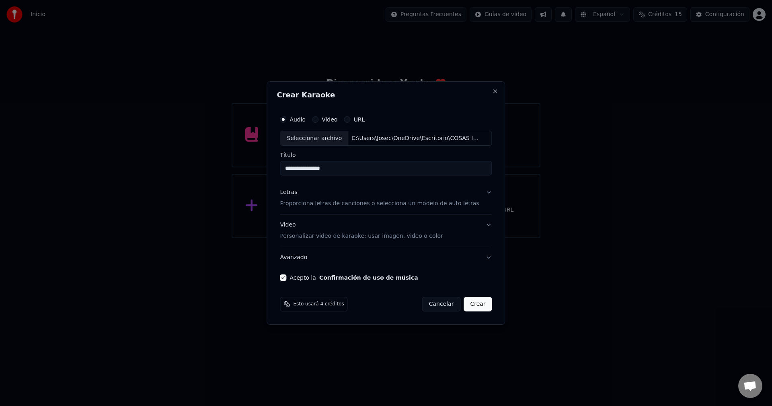
click at [485, 258] on button "Avanzado" at bounding box center [386, 257] width 212 height 21
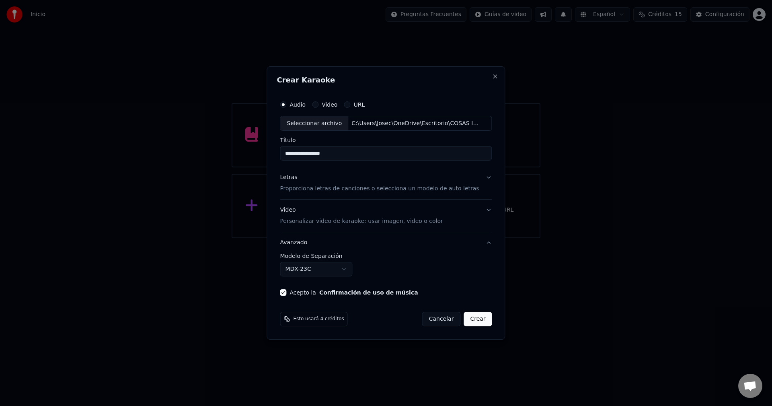
click at [480, 240] on button "Avanzado" at bounding box center [386, 242] width 212 height 21
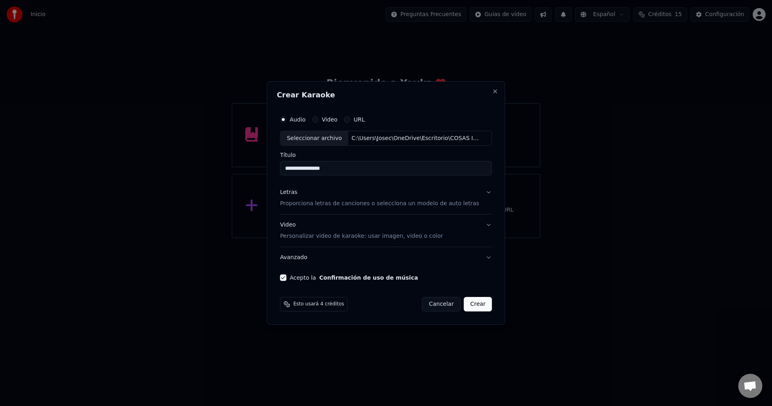
click at [388, 284] on div "**********" at bounding box center [386, 196] width 218 height 176
click at [492, 93] on button "Close" at bounding box center [495, 91] width 6 height 6
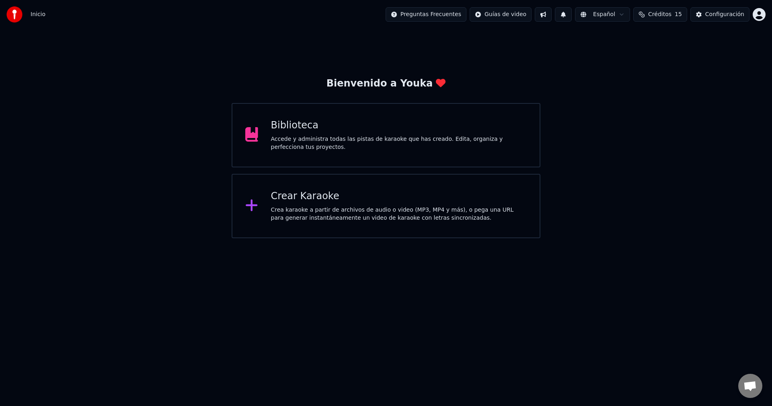
drag, startPoint x: 661, startPoint y: 279, endPoint x: 578, endPoint y: 334, distance: 99.5
click at [661, 238] on html "Inicio Preguntas Frecuentes Guías de video Español Créditos 15 Configuración Bi…" at bounding box center [386, 119] width 772 height 238
